Goal: Transaction & Acquisition: Subscribe to service/newsletter

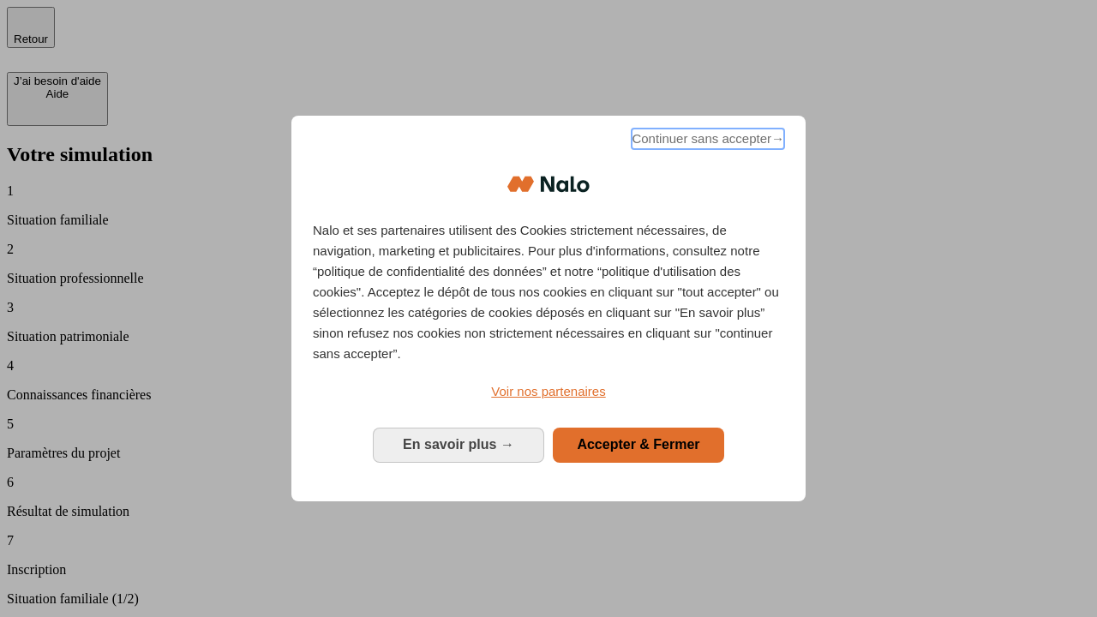
click at [706, 141] on span "Continuer sans accepter →" at bounding box center [707, 139] width 153 height 21
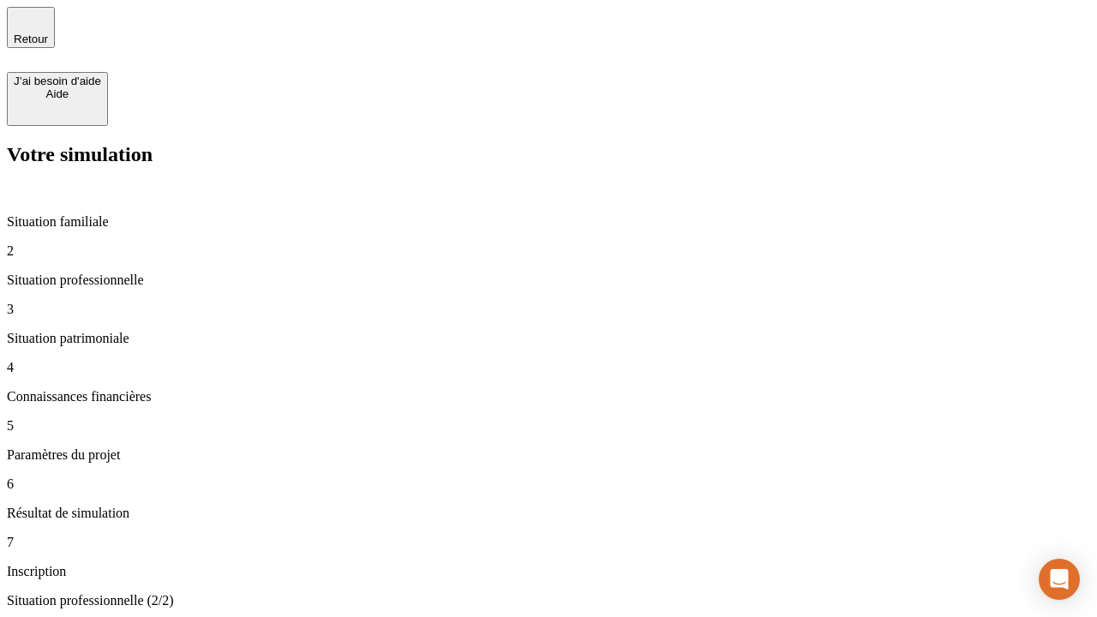
type input "30 000"
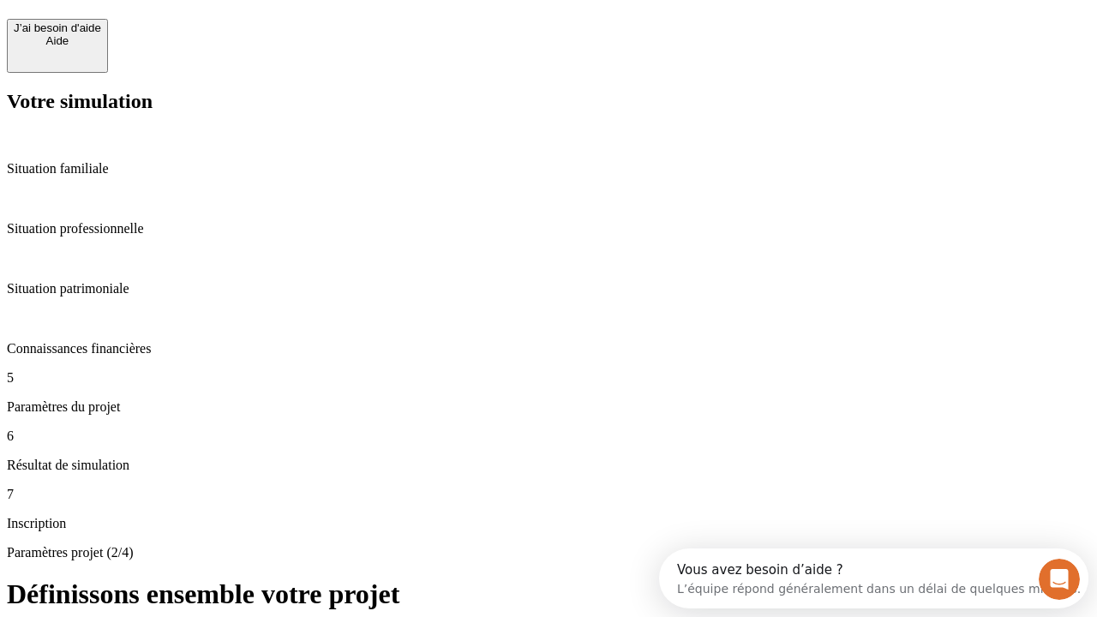
scroll to position [33, 0]
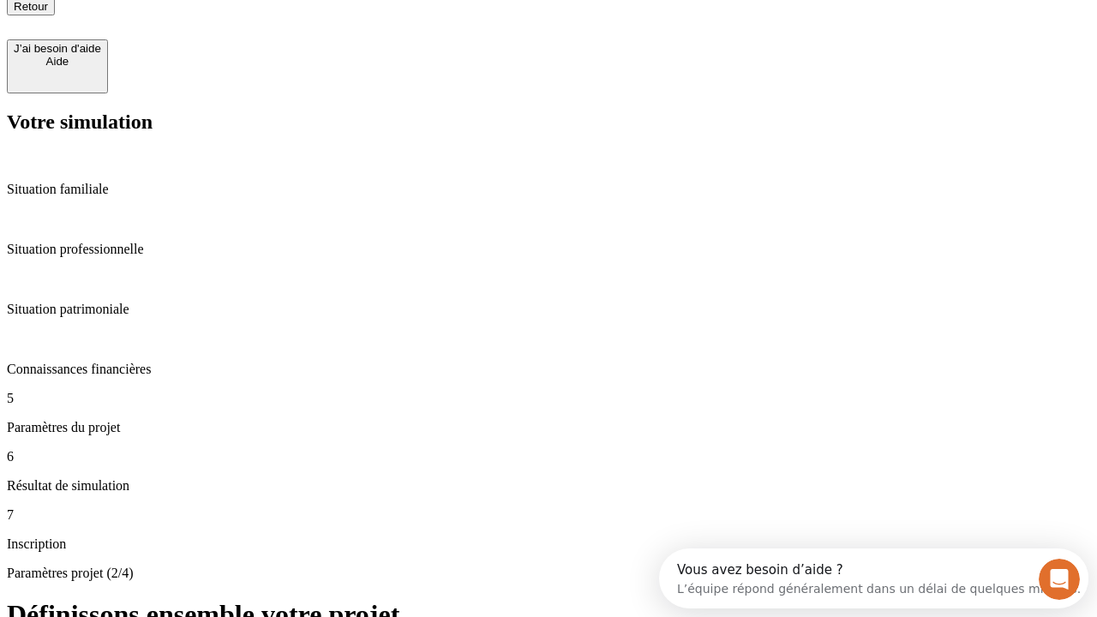
type input "25"
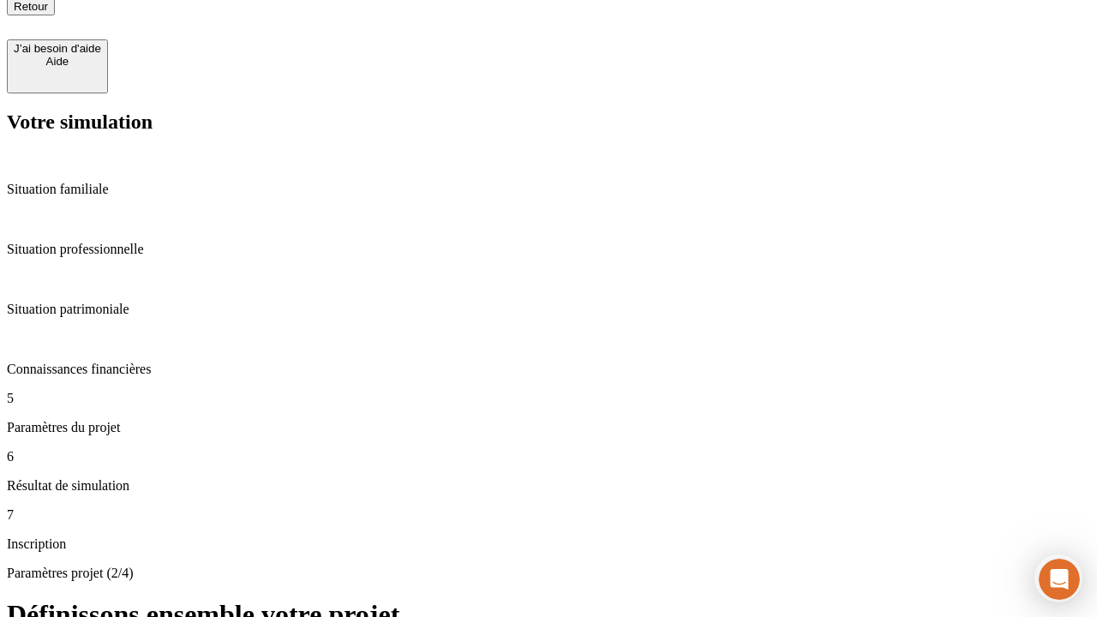
type input "64"
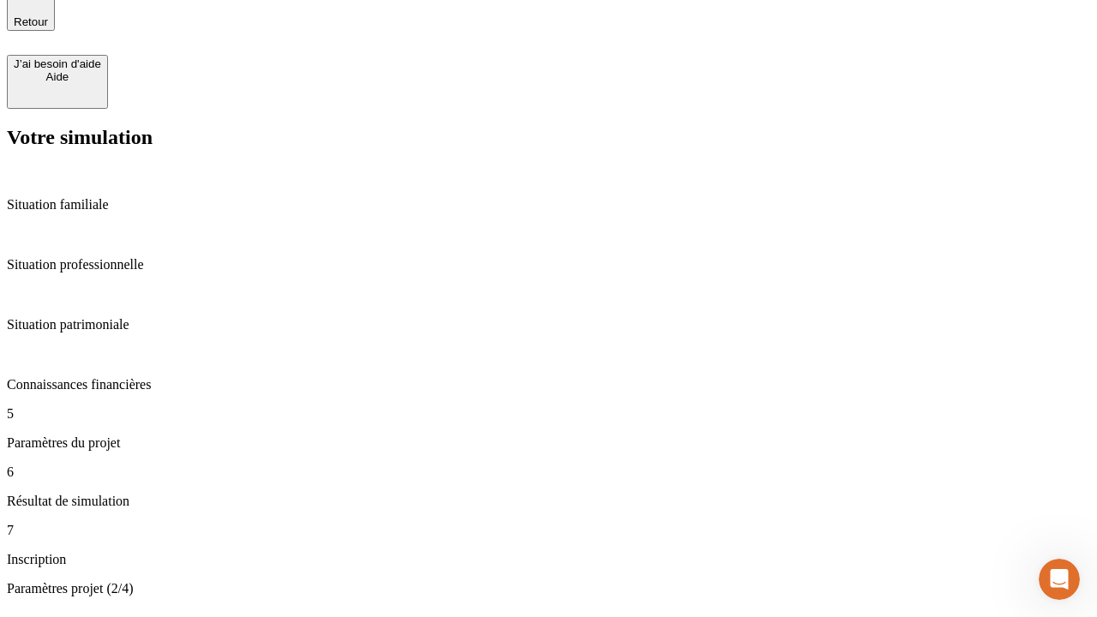
type input "1 000"
type input "640"
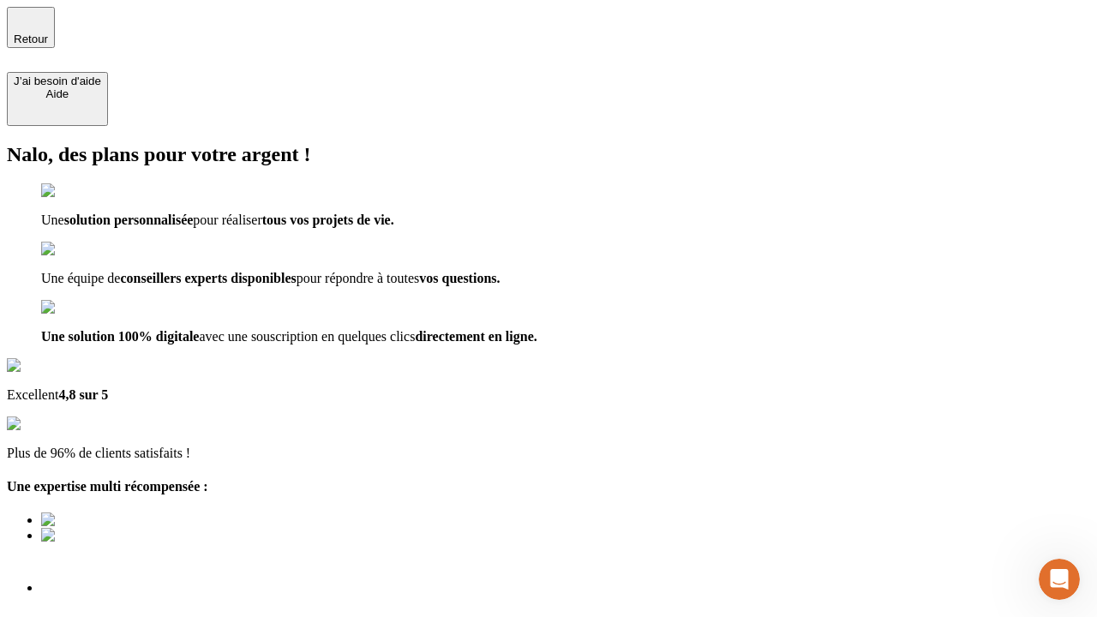
scroll to position [12, 0]
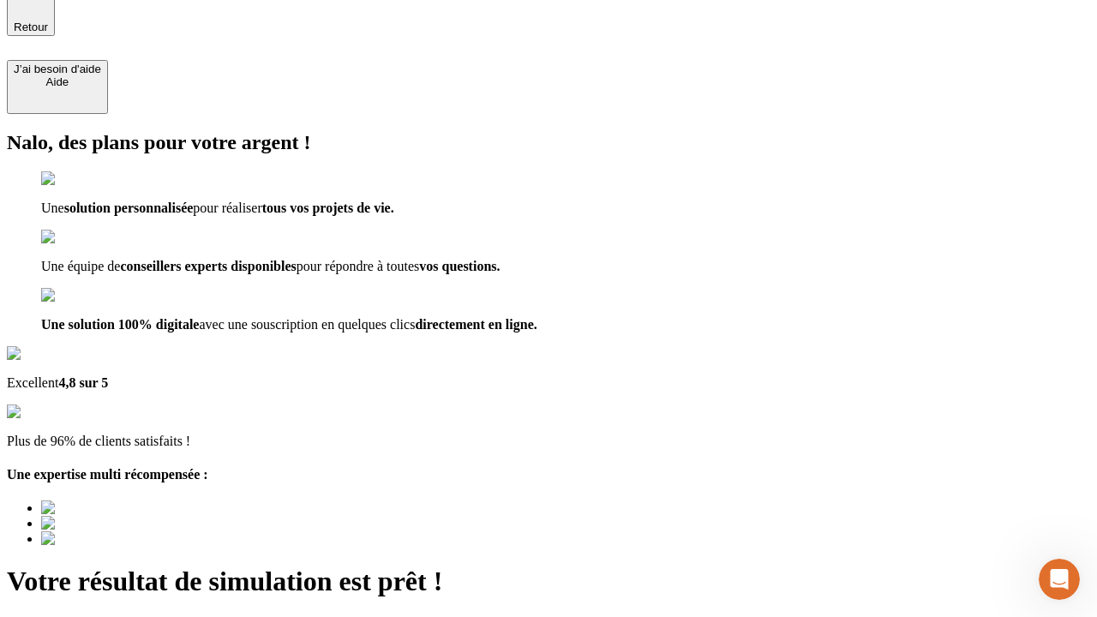
type input "[EMAIL_ADDRESS][PERSON_NAME][DOMAIN_NAME]"
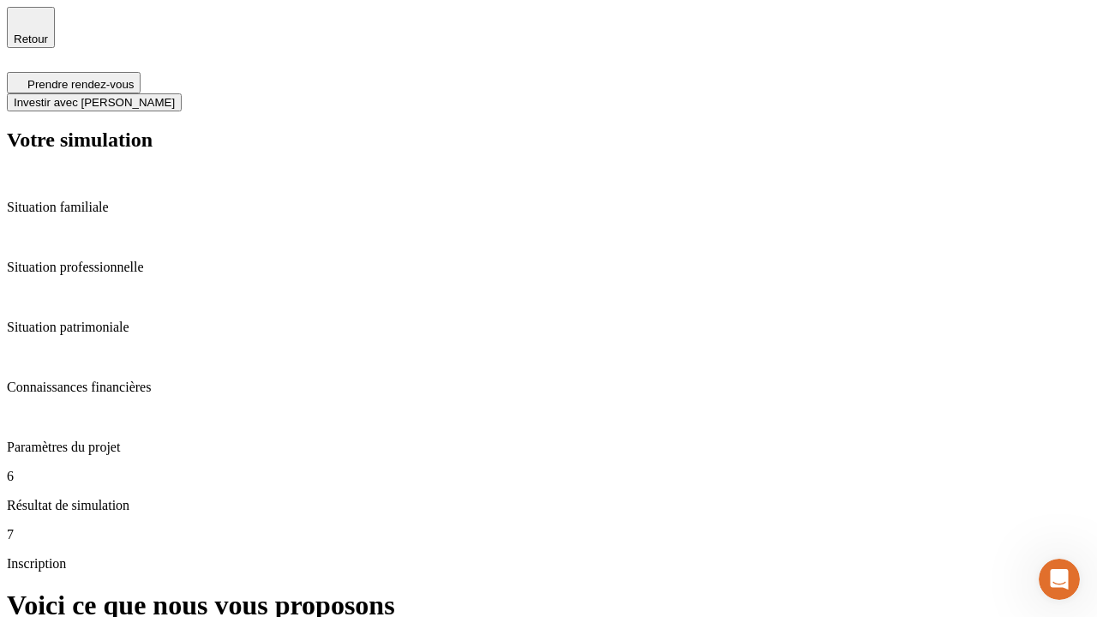
click at [175, 96] on span "Investir avec [PERSON_NAME]" at bounding box center [94, 102] width 161 height 13
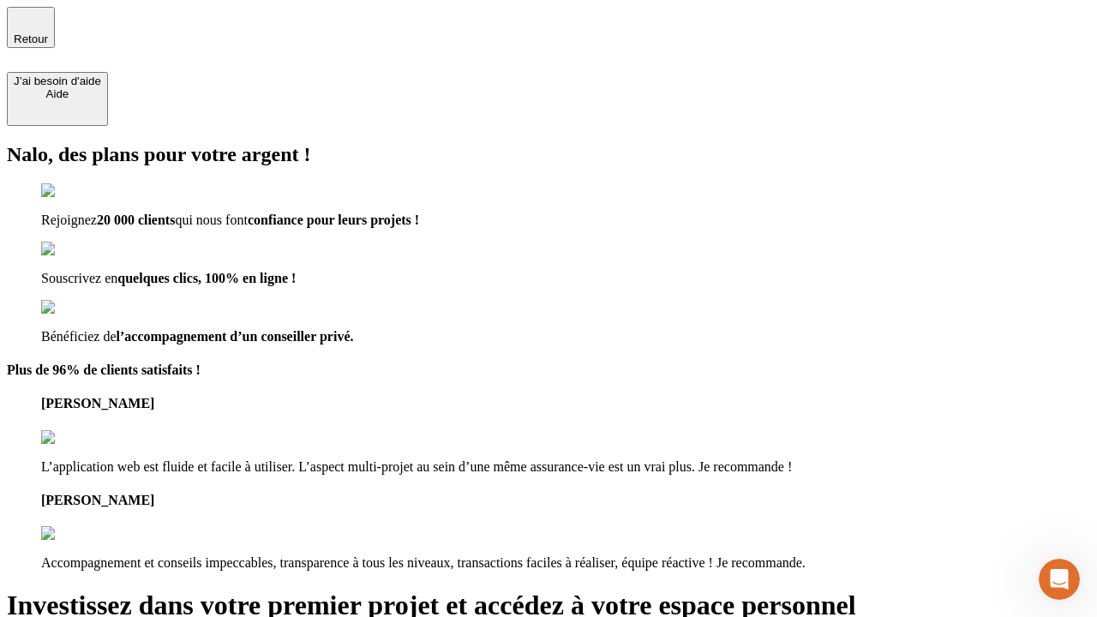
type input "[PERSON_NAME][EMAIL_ADDRESS][DOMAIN_NAME]"
